Goal: Task Accomplishment & Management: Use online tool/utility

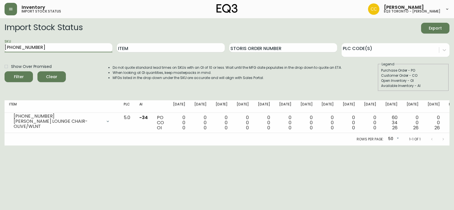
click at [58, 79] on span "Clear" at bounding box center [51, 76] width 19 height 7
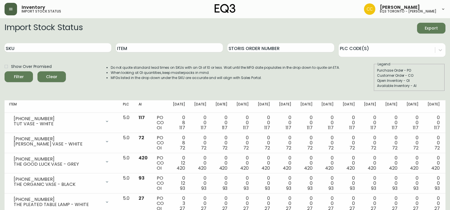
click at [10, 7] on icon "button" at bounding box center [11, 9] width 5 height 5
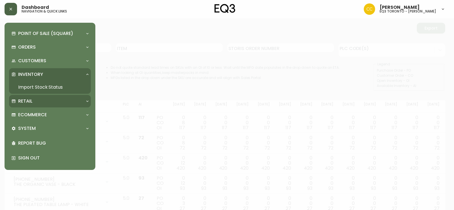
click at [38, 100] on div "Retail" at bounding box center [47, 101] width 72 height 6
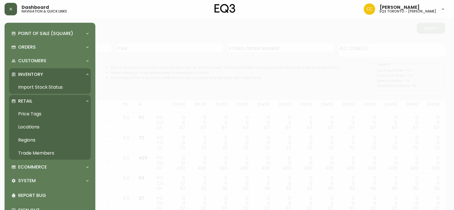
click at [34, 114] on link "Price Tags" at bounding box center [50, 113] width 82 height 13
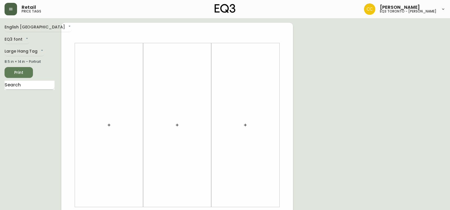
click at [41, 87] on input "text" at bounding box center [30, 85] width 50 height 9
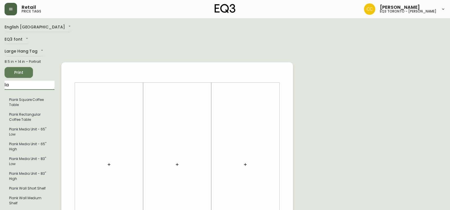
type input "l"
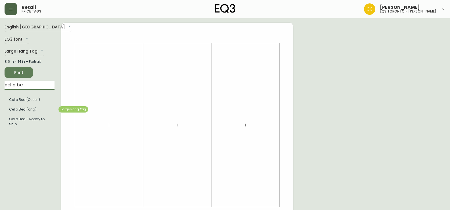
type input "cello be"
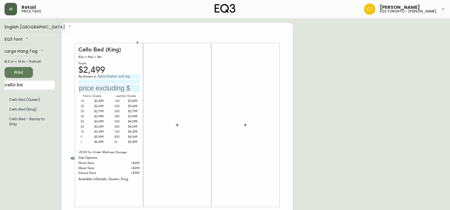
click at [120, 76] on input "text" at bounding box center [118, 76] width 42 height 5
type input "[PERSON_NAME]"
click at [119, 86] on input "text" at bounding box center [108, 88] width 61 height 8
type input "$3949"
click at [126, 79] on div "As shown in [PERSON_NAME] SAND $3949" at bounding box center [108, 83] width 61 height 18
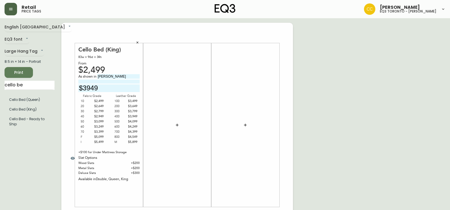
click at [125, 77] on input "[PERSON_NAME]" at bounding box center [118, 76] width 42 height 5
click at [87, 79] on span "As shown in" at bounding box center [87, 76] width 19 height 5
click at [88, 80] on input at bounding box center [108, 82] width 61 height 4
click at [131, 76] on input "[PERSON_NAME], DELU" at bounding box center [118, 76] width 42 height 5
type input "[PERSON_NAME], DELUXE"
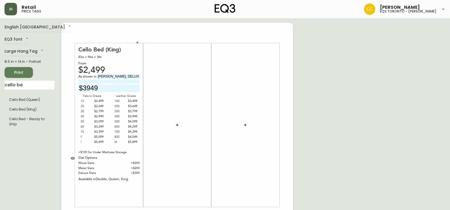
click at [99, 82] on input at bounding box center [108, 82] width 61 height 4
type input "DELUXE SLATS"
click at [135, 77] on input "[PERSON_NAME], DELUXE" at bounding box center [118, 76] width 42 height 5
type input "L"
click at [114, 82] on input "DELUXE SLATS" at bounding box center [108, 82] width 61 height 4
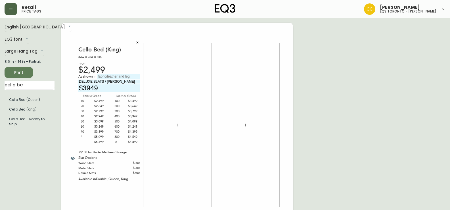
type input "DELUXE SLATS / [PERSON_NAME]"
click at [17, 72] on span "Print" at bounding box center [18, 72] width 19 height 7
click at [22, 72] on span "Print" at bounding box center [18, 72] width 19 height 7
